Goal: Check status: Check status

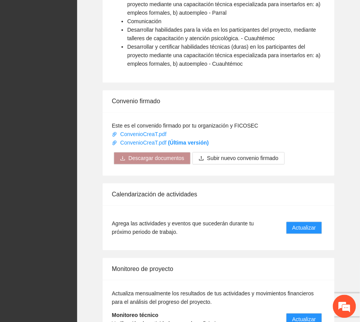
scroll to position [661, 0]
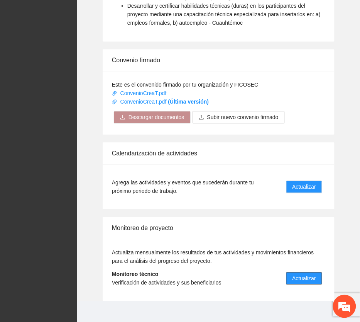
click at [306, 274] on span "Actualizar" at bounding box center [305, 278] width 24 height 8
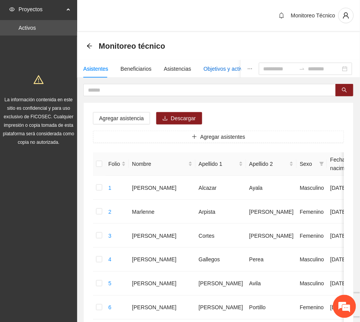
click at [210, 69] on div "Objetivos y actividades" at bounding box center [231, 68] width 55 height 8
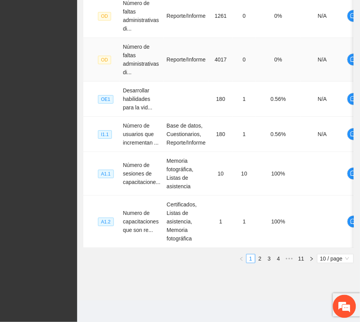
scroll to position [395, 0]
click at [261, 259] on link "2" at bounding box center [260, 258] width 8 height 8
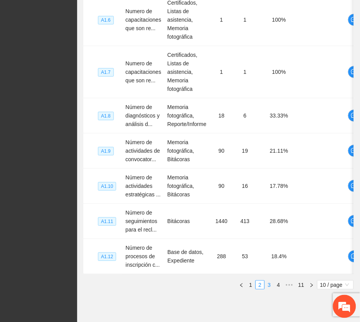
click at [270, 289] on link "3" at bounding box center [269, 284] width 8 height 8
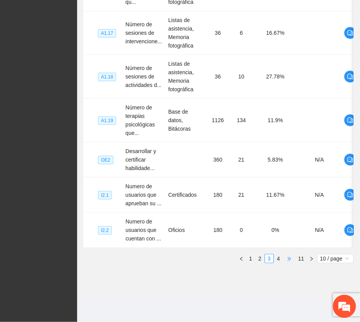
click at [287, 259] on span "•••" at bounding box center [289, 258] width 12 height 9
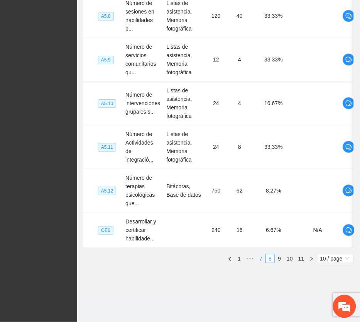
click at [261, 259] on link "7" at bounding box center [261, 258] width 8 height 8
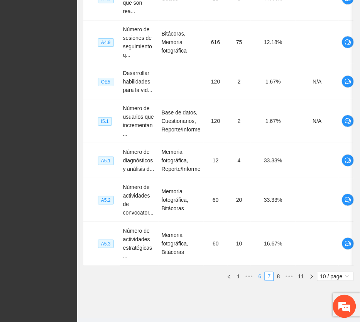
click at [257, 272] on link "6" at bounding box center [260, 276] width 8 height 8
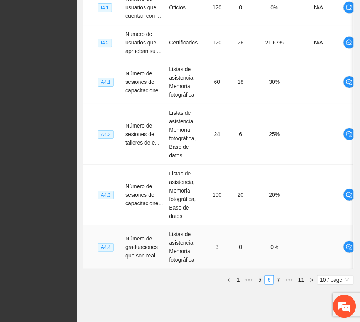
scroll to position [421, 0]
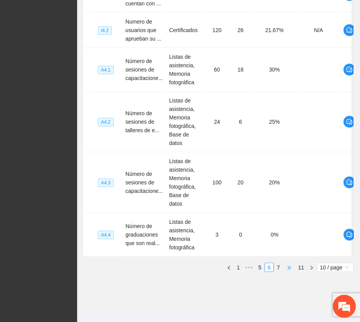
click at [290, 263] on span "•••" at bounding box center [289, 267] width 12 height 9
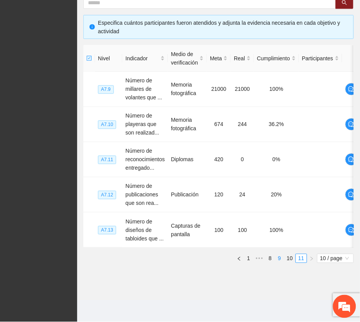
click at [277, 259] on link "9" at bounding box center [279, 258] width 8 height 8
